Goal: Navigation & Orientation: Find specific page/section

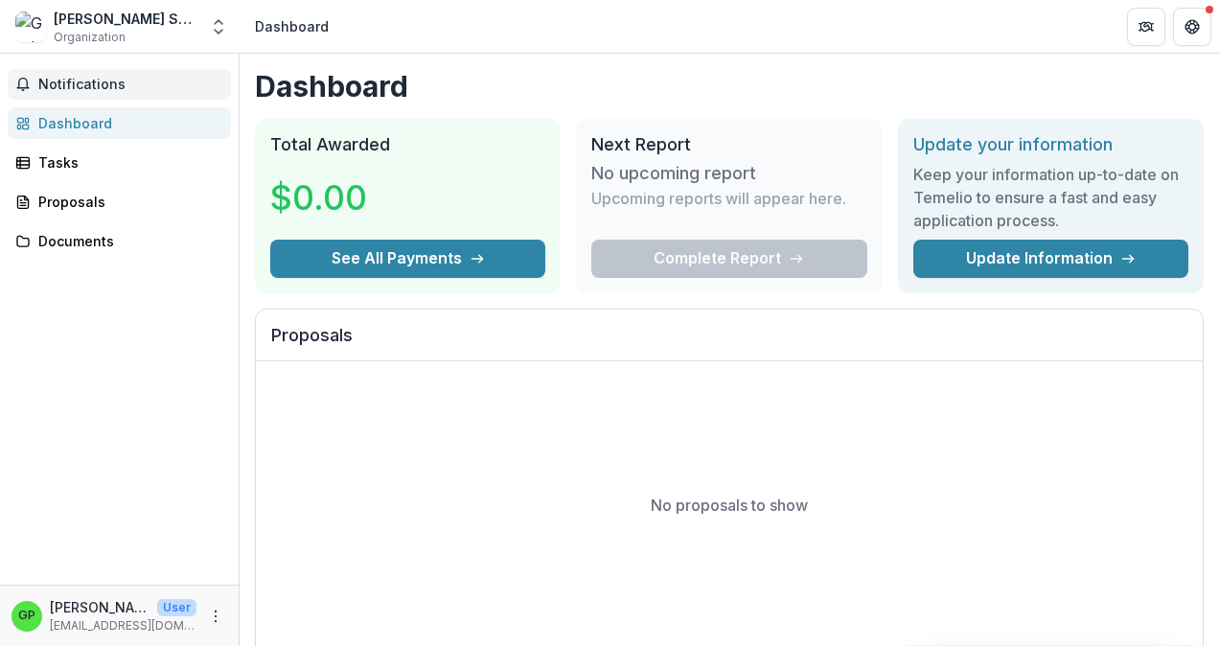
click at [80, 74] on button "Notifications" at bounding box center [119, 84] width 223 height 31
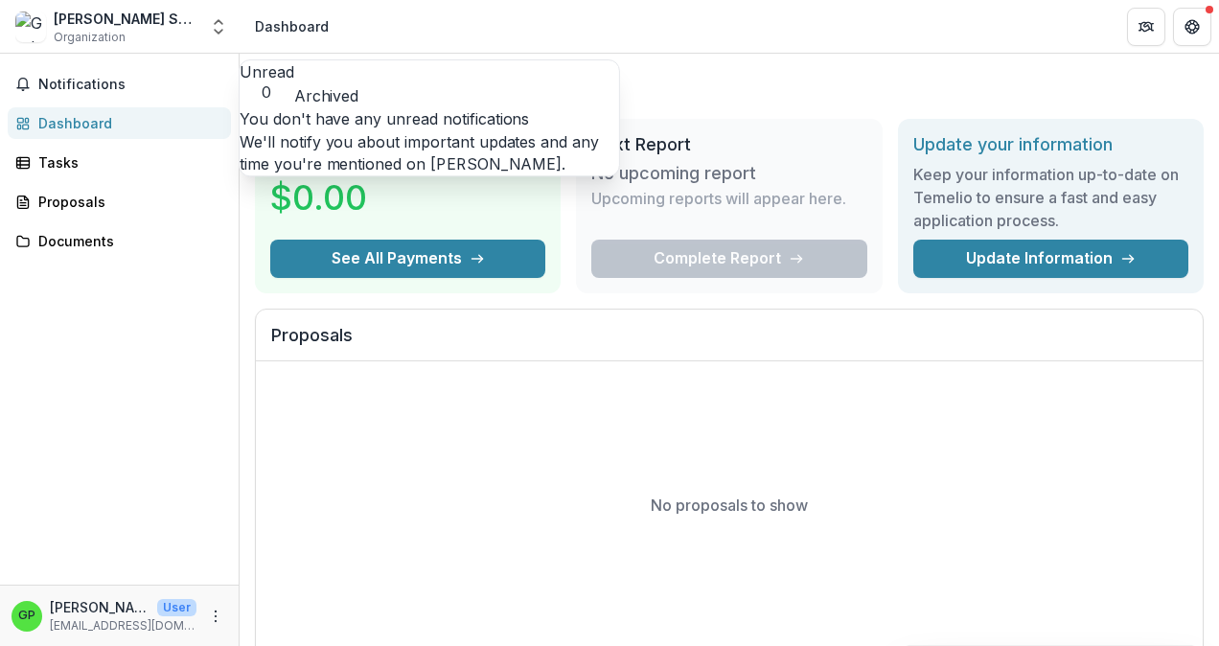
click at [51, 117] on div "Dashboard" at bounding box center [126, 123] width 177 height 20
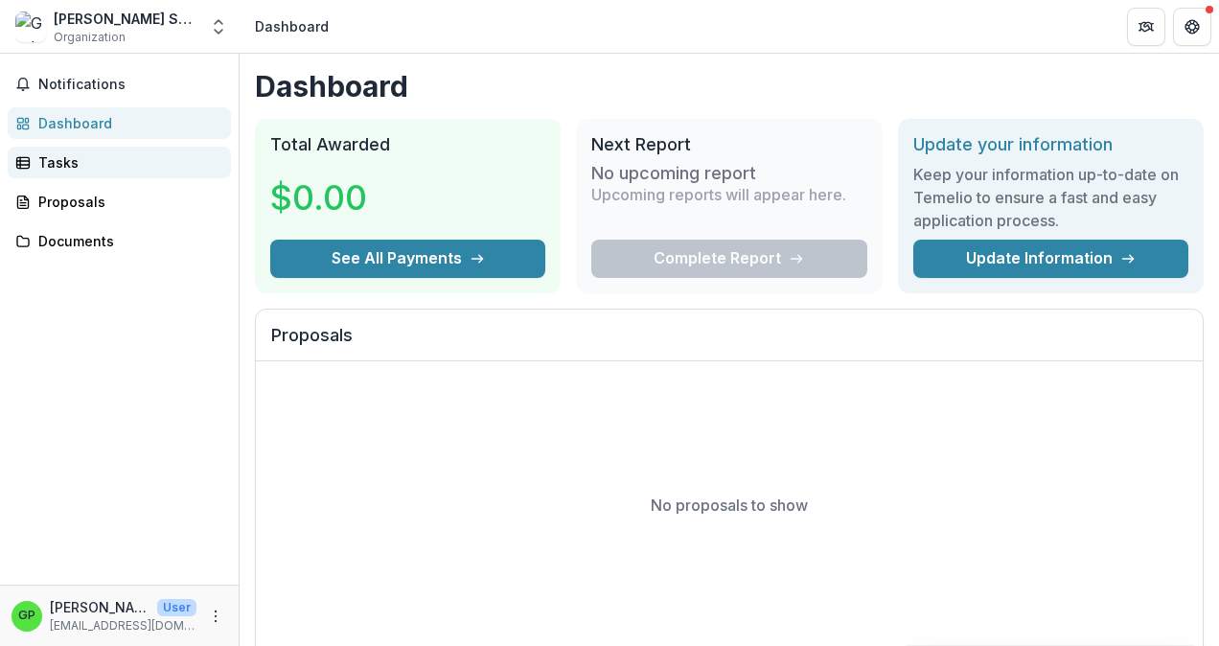
click at [45, 158] on div "Tasks" at bounding box center [126, 162] width 177 height 20
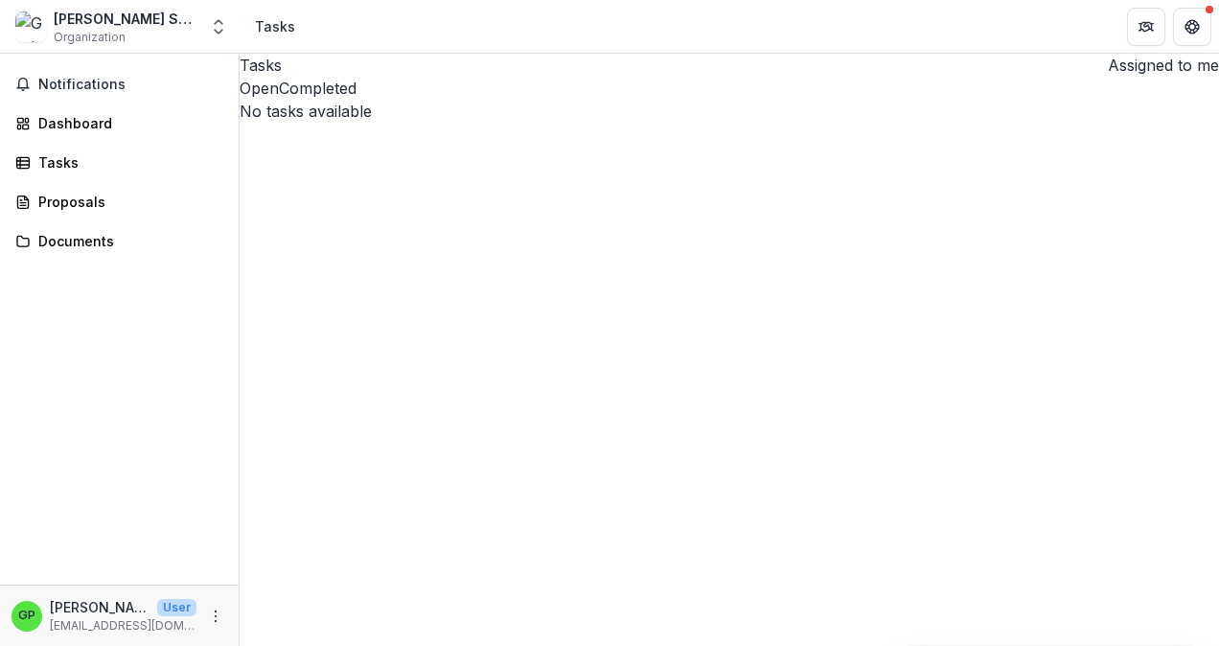
drag, startPoint x: 457, startPoint y: 150, endPoint x: 916, endPoint y: 105, distance: 461.2
click at [279, 100] on button "Open" at bounding box center [259, 88] width 39 height 23
click at [1100, 71] on span "button" at bounding box center [1100, 71] width 0 height 0
click at [60, 202] on div "Proposals" at bounding box center [126, 202] width 177 height 20
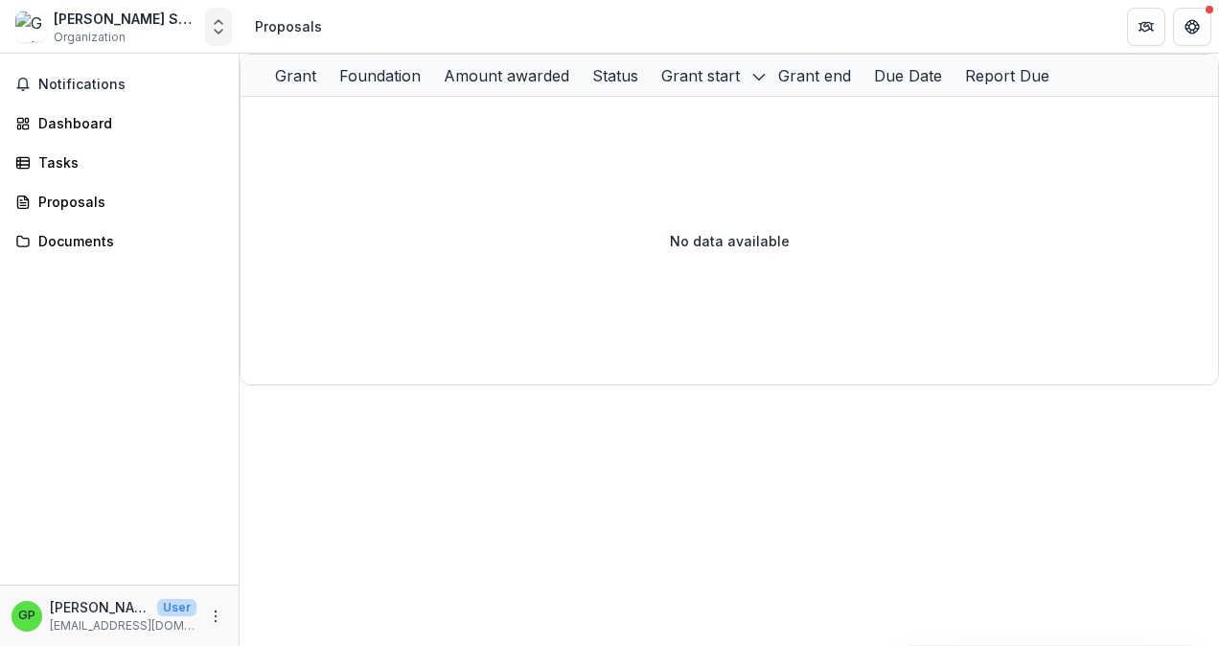
click at [217, 23] on polyline "Open entity switcher" at bounding box center [219, 22] width 8 height 4
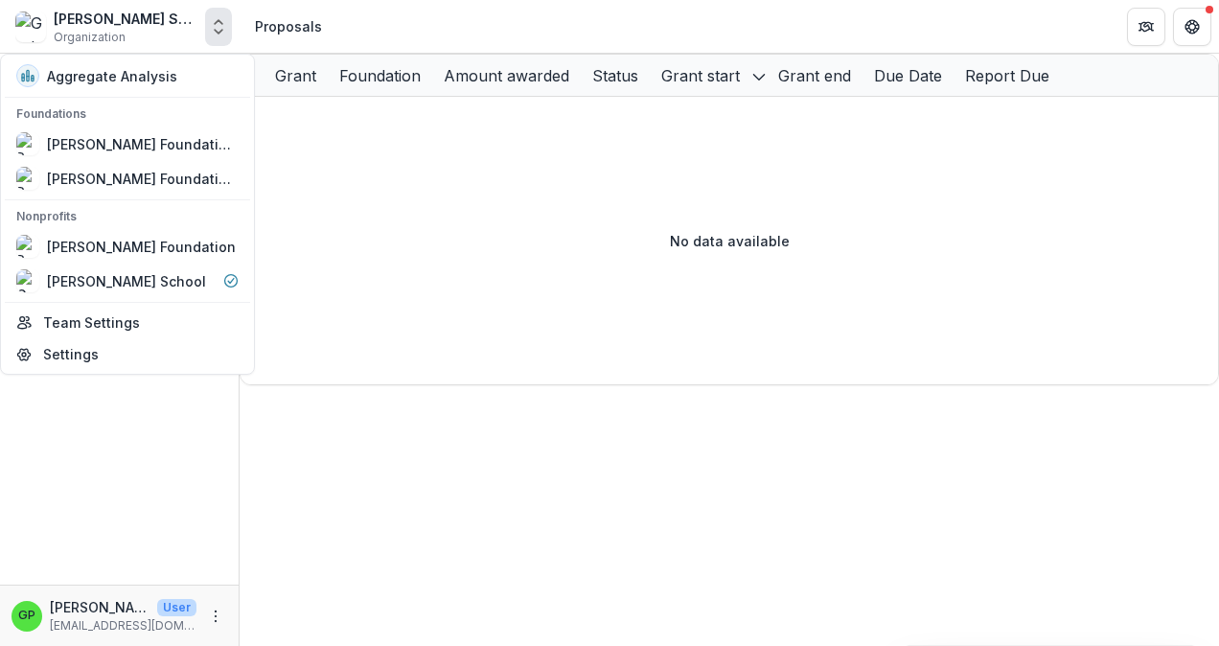
click at [218, 32] on icon "Open entity switcher" at bounding box center [218, 26] width 19 height 19
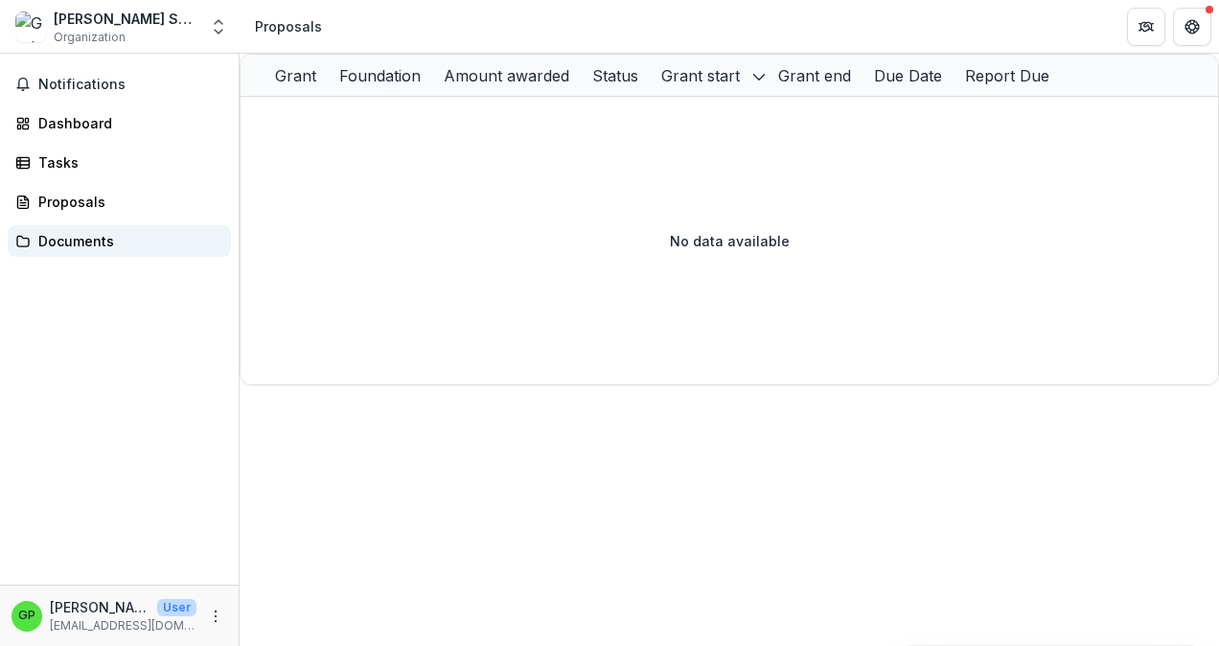
click at [64, 246] on div "Documents" at bounding box center [126, 241] width 177 height 20
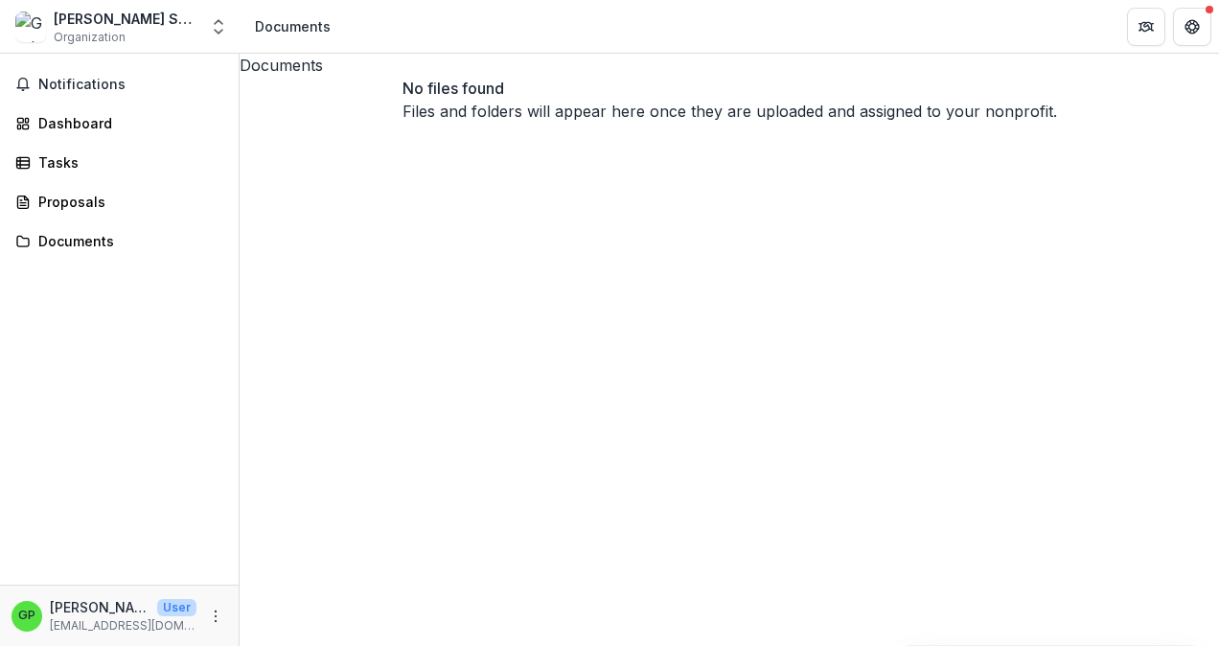
click at [65, 181] on div "Notifications Dashboard Tasks Proposals Documents" at bounding box center [119, 319] width 239 height 531
click at [65, 201] on div "Proposals" at bounding box center [126, 202] width 177 height 20
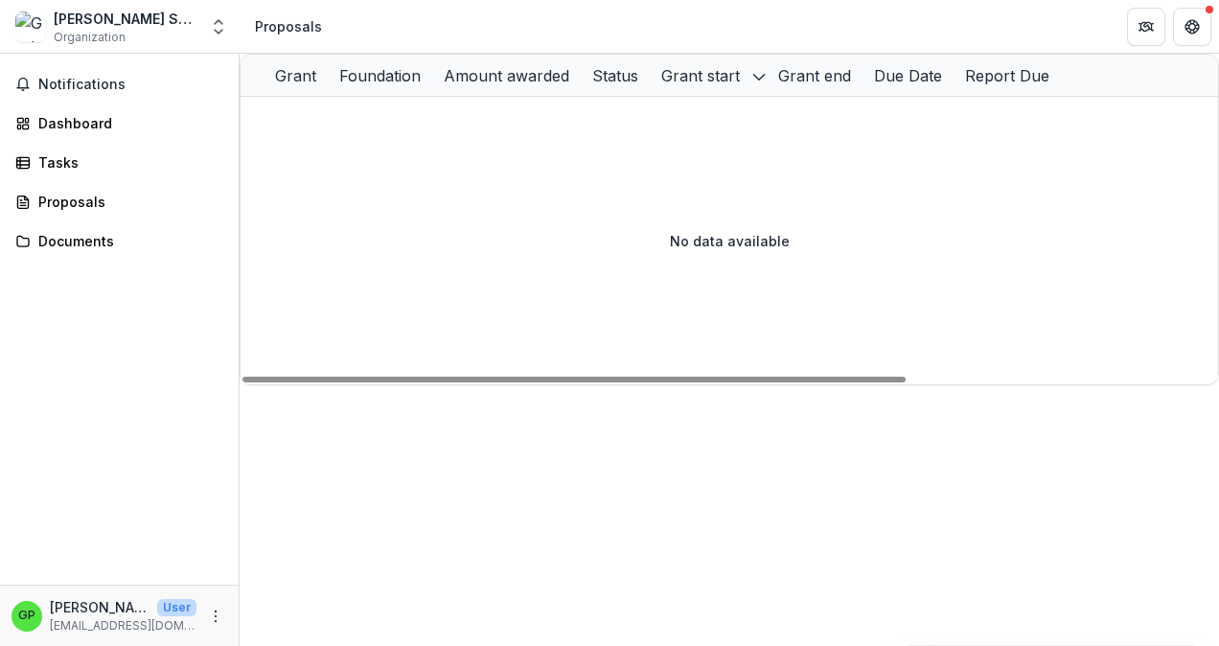
click at [328, 84] on div "Grant" at bounding box center [296, 75] width 64 height 23
click at [663, 187] on div "No data available" at bounding box center [729, 240] width 977 height 287
